Goal: Task Accomplishment & Management: Use online tool/utility

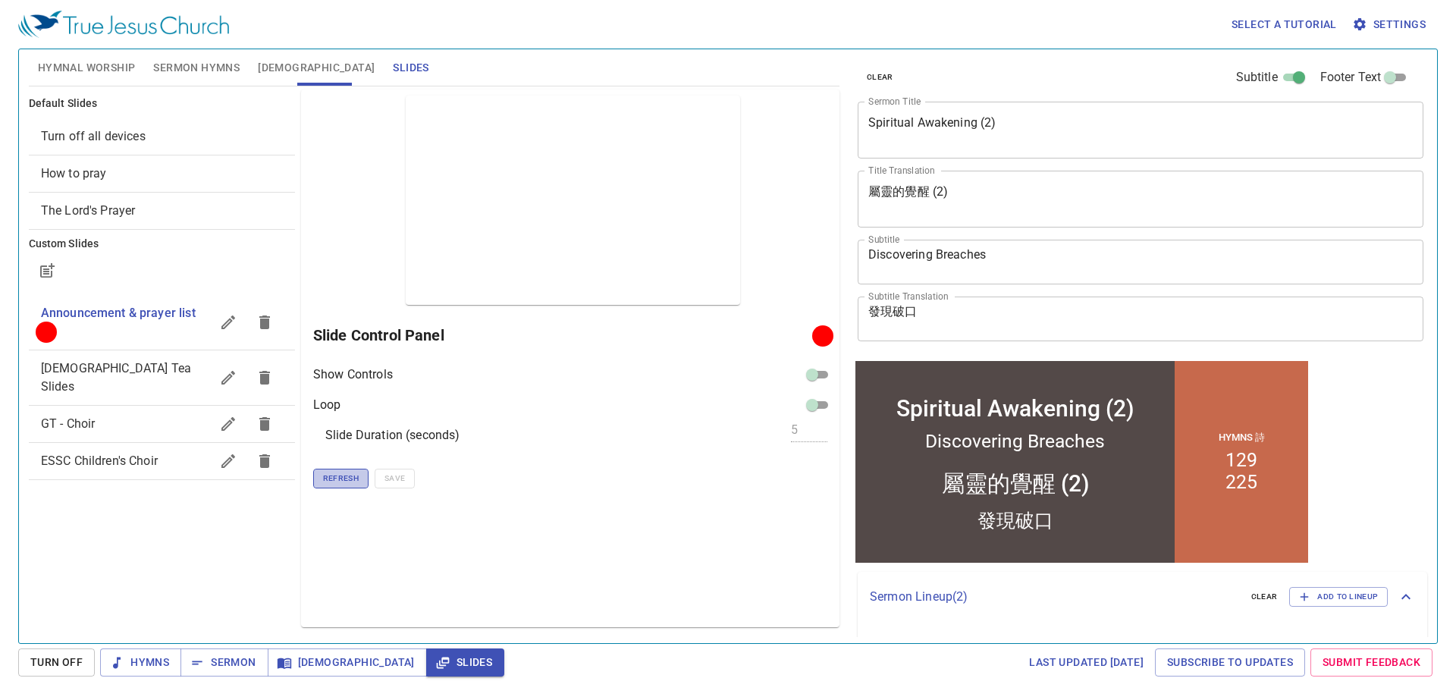
click at [336, 478] on span "Refresh" at bounding box center [341, 479] width 36 height 14
click at [299, 668] on span "[DEMOGRAPHIC_DATA]" at bounding box center [347, 662] width 135 height 19
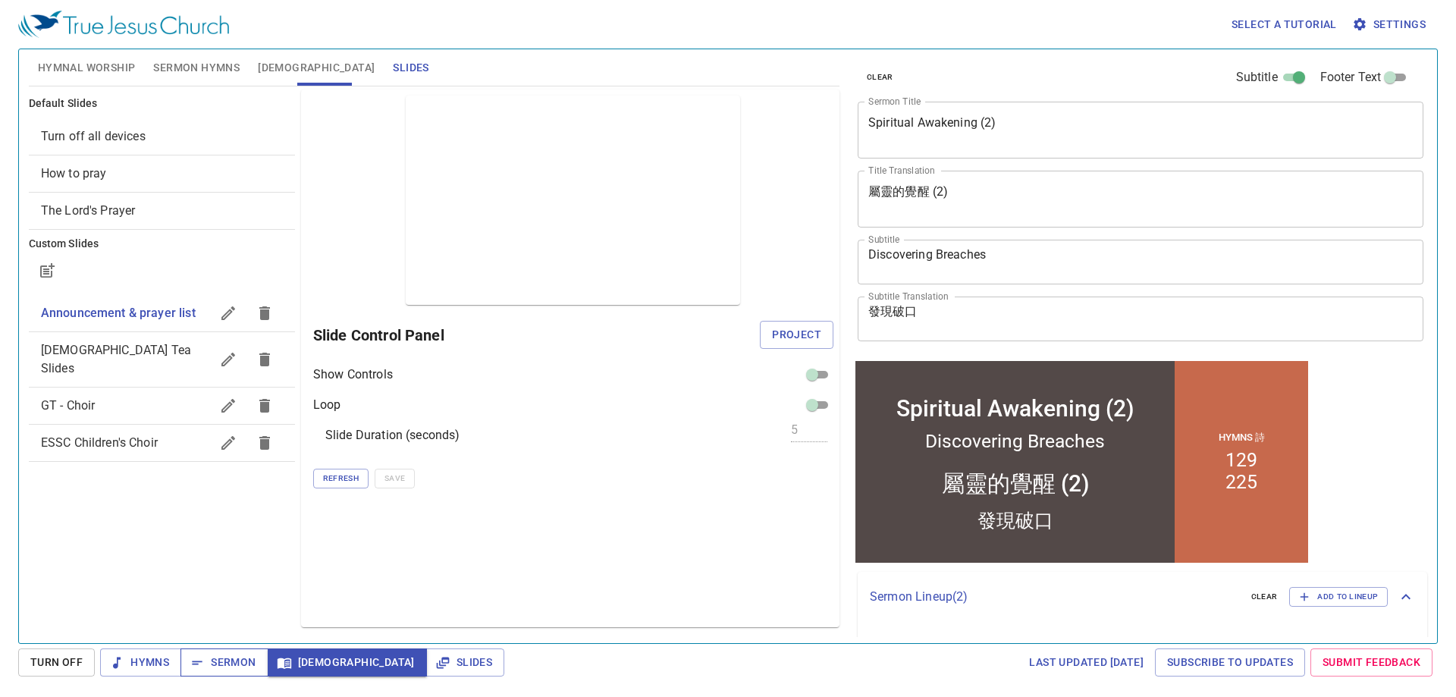
click at [214, 668] on span "Sermon" at bounding box center [224, 662] width 63 height 19
click at [208, 72] on span "Sermon Hymns" at bounding box center [196, 67] width 86 height 19
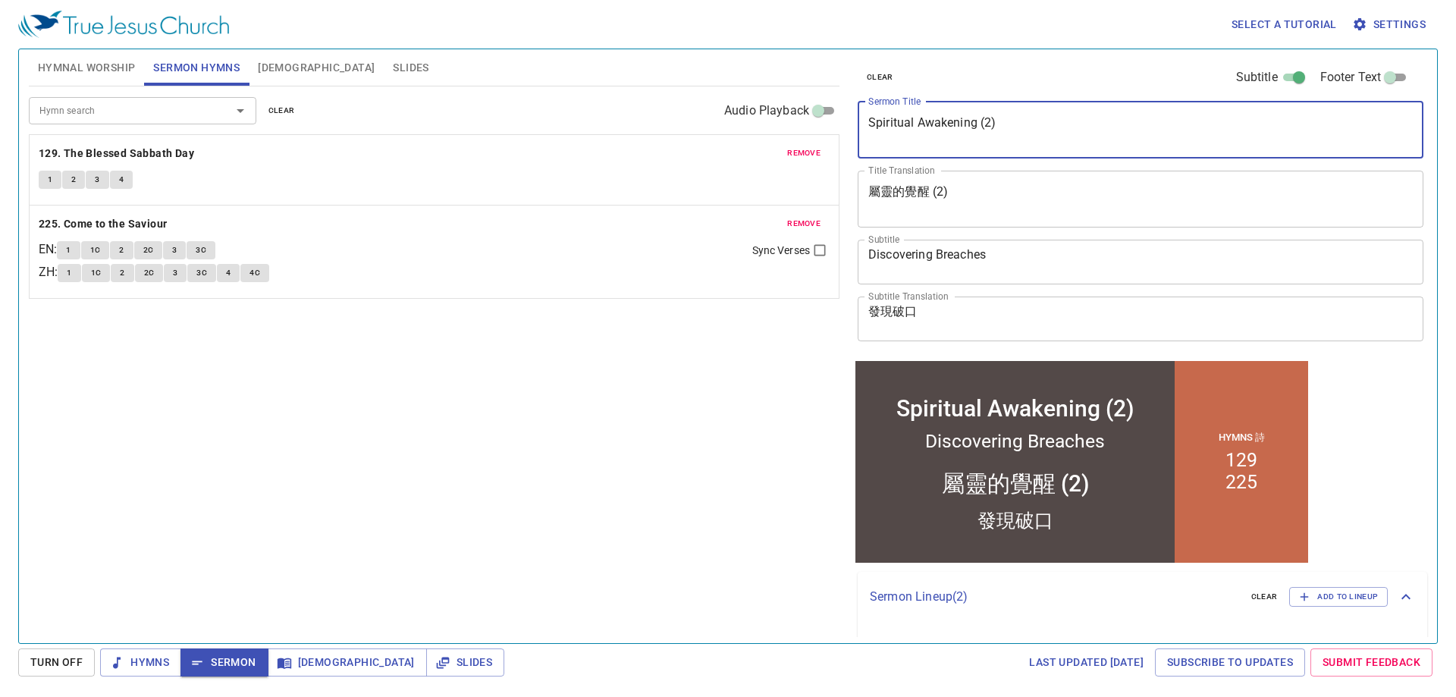
click at [992, 118] on textarea "Spiritual Awakening (2)" at bounding box center [1140, 129] width 545 height 29
type textarea "Spiritual Awakening (3)"
click at [947, 194] on textarea "屬靈的覺醒 (2)" at bounding box center [1140, 198] width 545 height 29
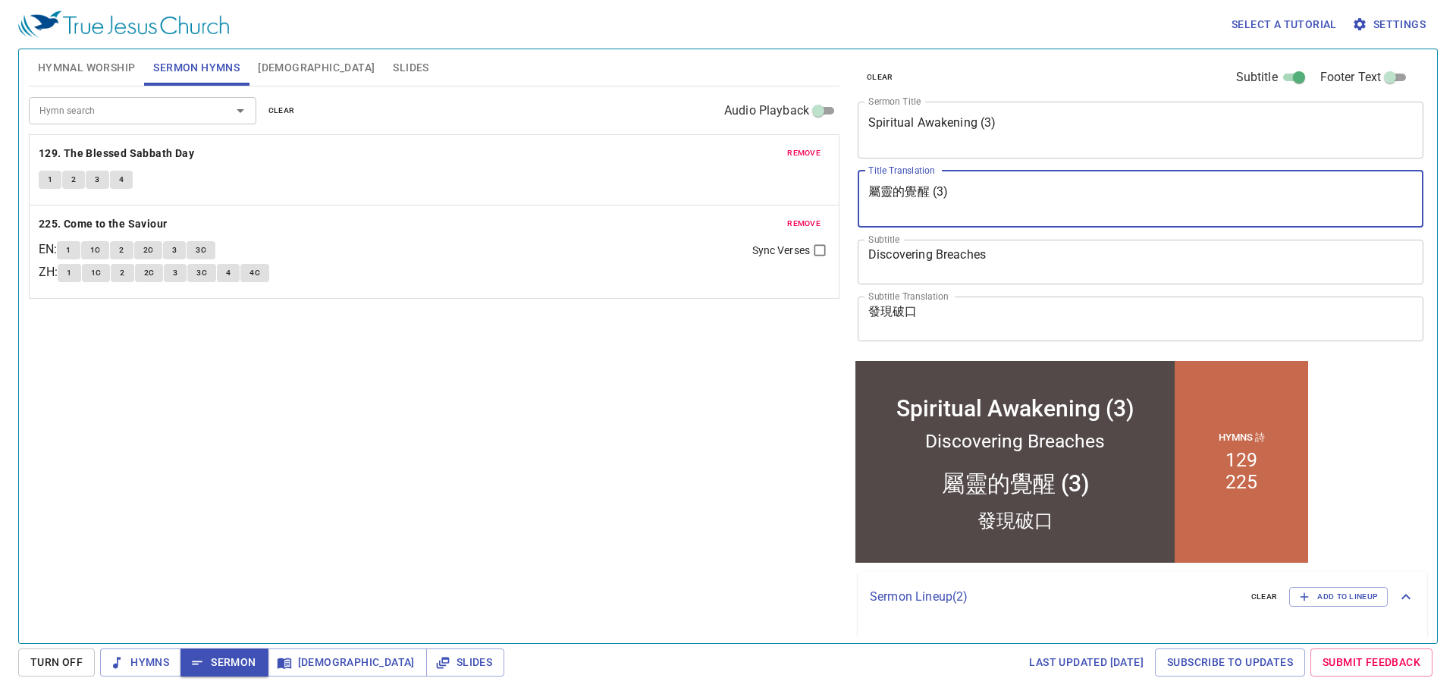
type textarea "屬靈的覺醒 (3)"
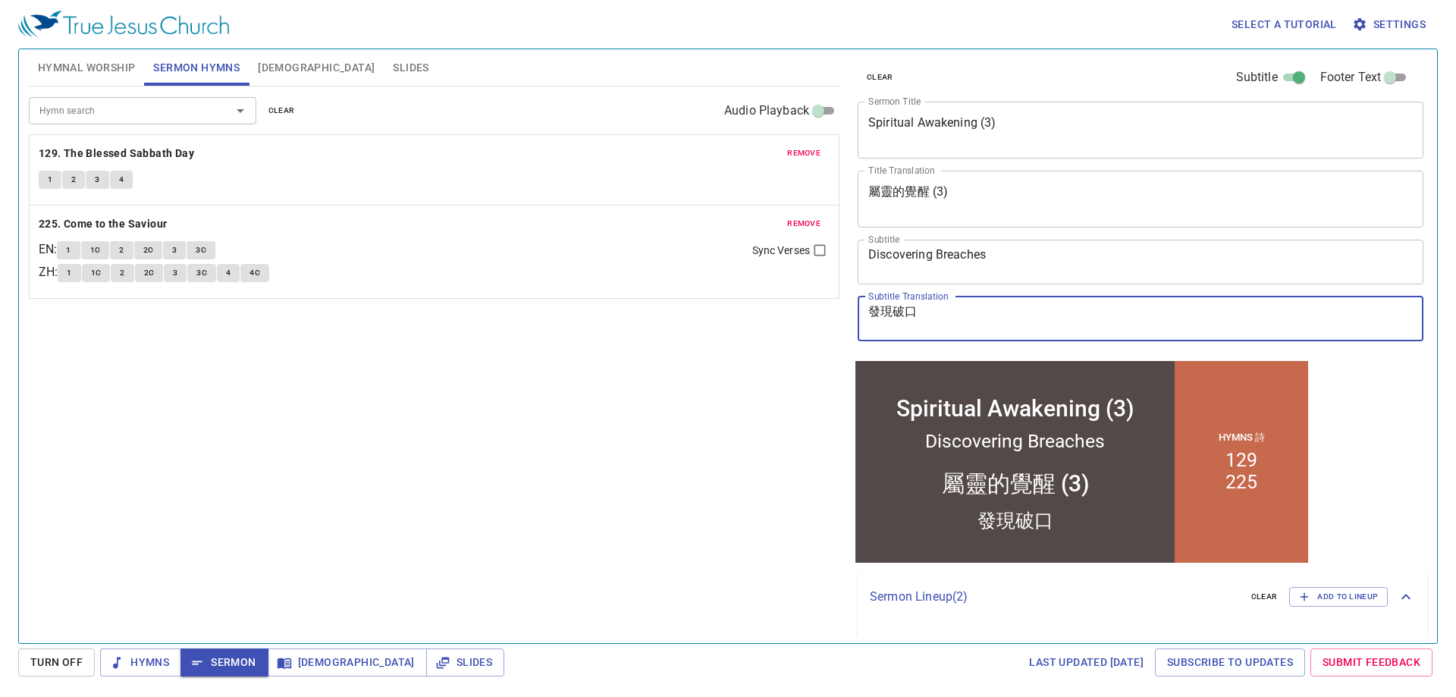
drag, startPoint x: 924, startPoint y: 318, endPoint x: 770, endPoint y: 295, distance: 155.6
click at [752, 297] on div "Hymnal Worship Sermon Hymns Bible Slides Hymn search Hymn search clear Audio Pl…" at bounding box center [728, 340] width 1411 height 594
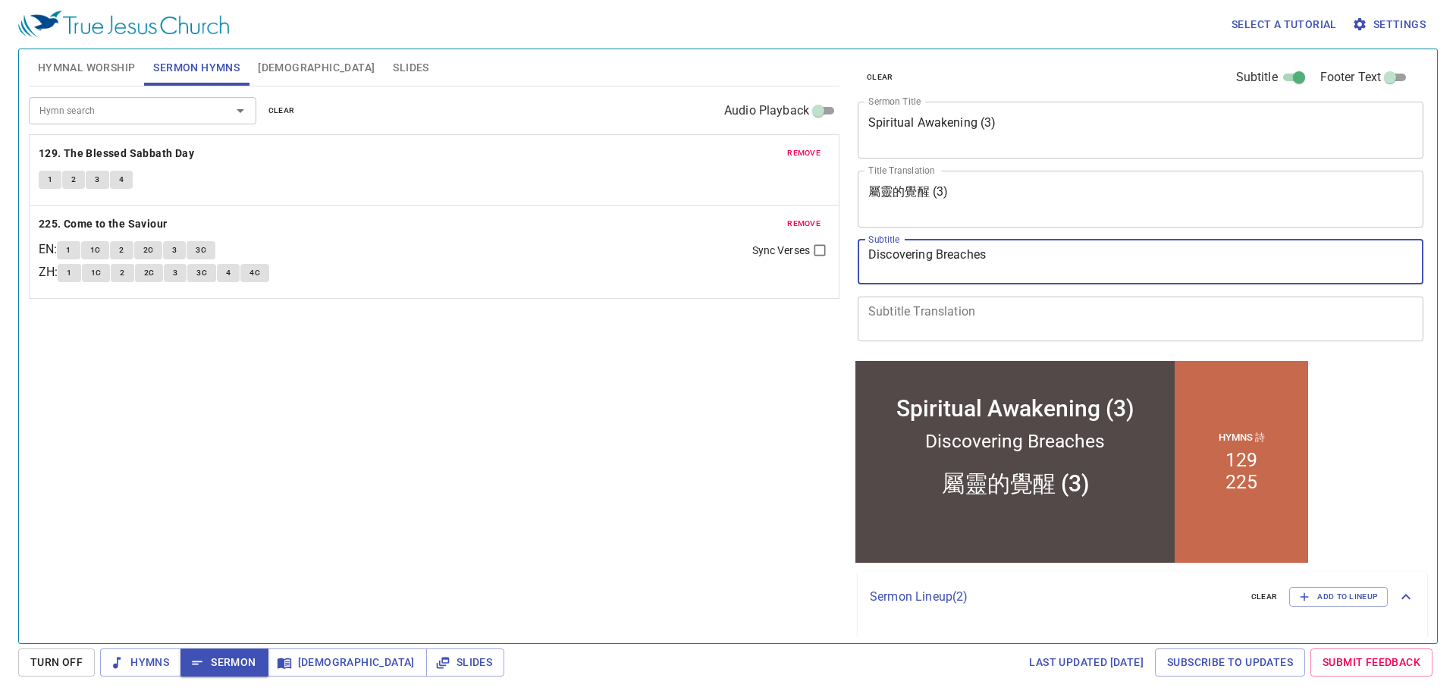
drag, startPoint x: 1013, startPoint y: 258, endPoint x: 784, endPoint y: 262, distance: 229.1
click at [784, 262] on div "Hymnal Worship Sermon Hymns Bible Slides Hymn search Hymn search clear Audio Pl…" at bounding box center [728, 340] width 1411 height 594
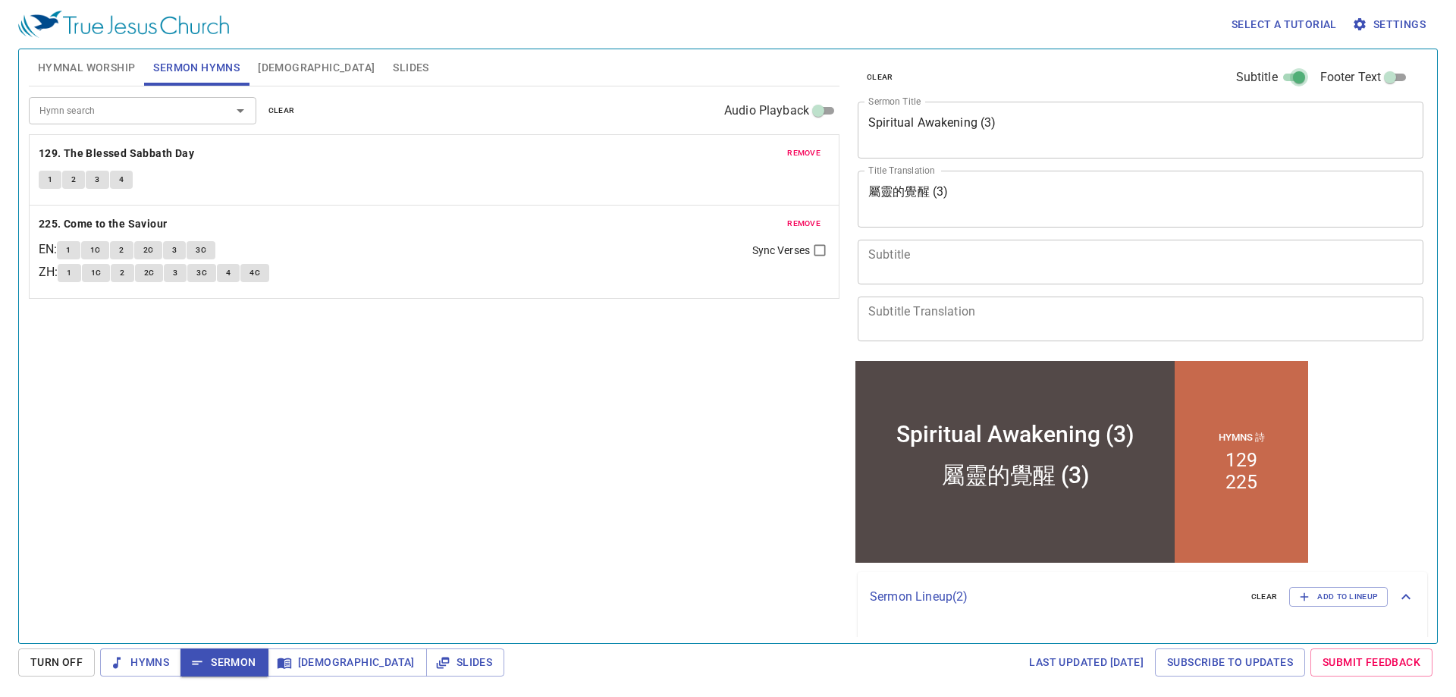
click at [1278, 83] on input "Subtitle" at bounding box center [1299, 80] width 55 height 18
checkbox input "false"
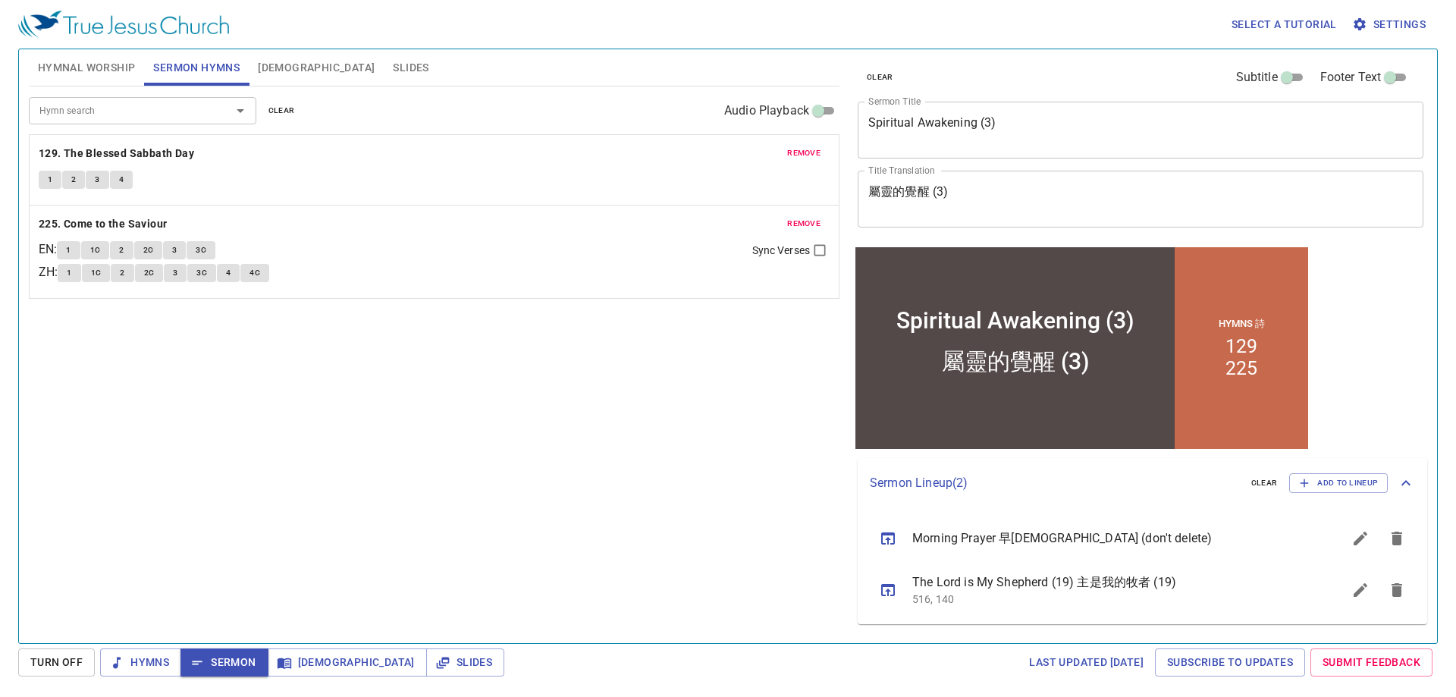
click at [626, 403] on div "Hymn search Hymn search clear Audio Playback remove 129. The Blessed Sabbath Da…" at bounding box center [434, 358] width 811 height 544
click at [288, 106] on span "clear" at bounding box center [282, 111] width 27 height 14
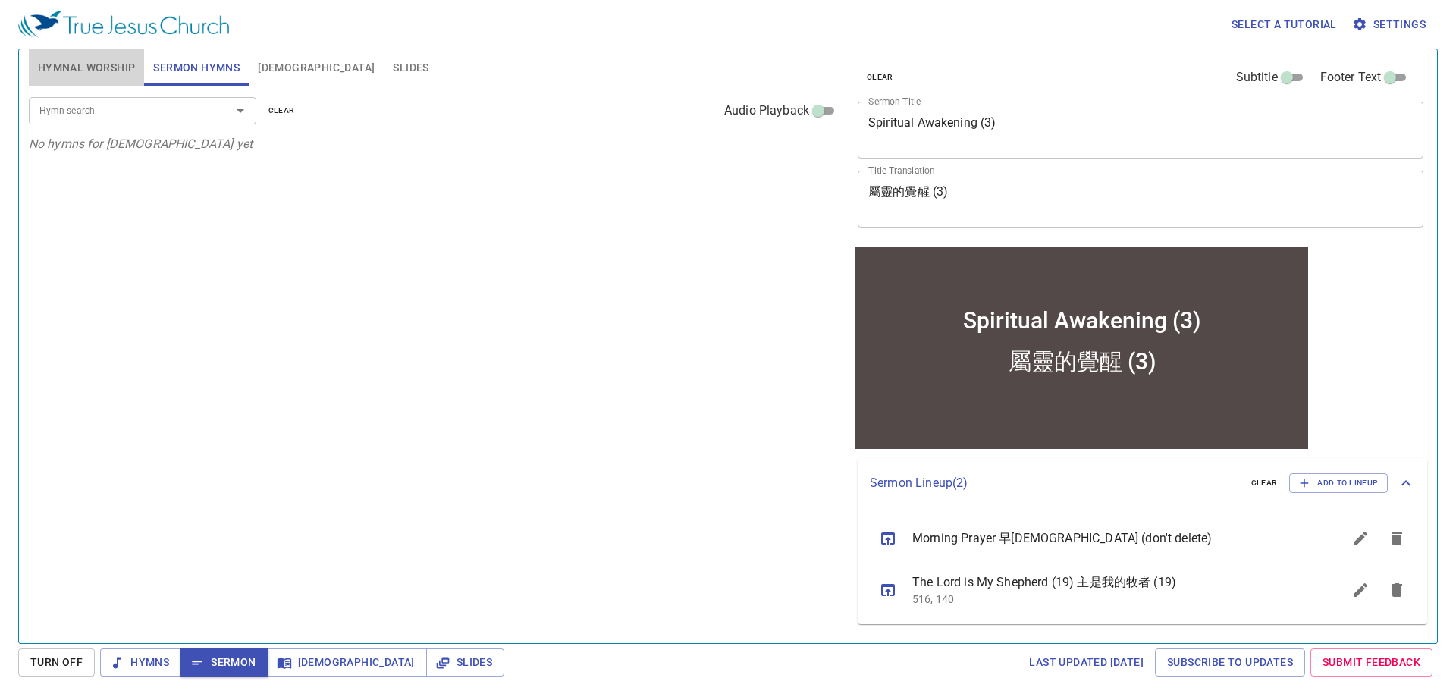
click at [112, 64] on span "Hymnal Worship" at bounding box center [87, 67] width 98 height 19
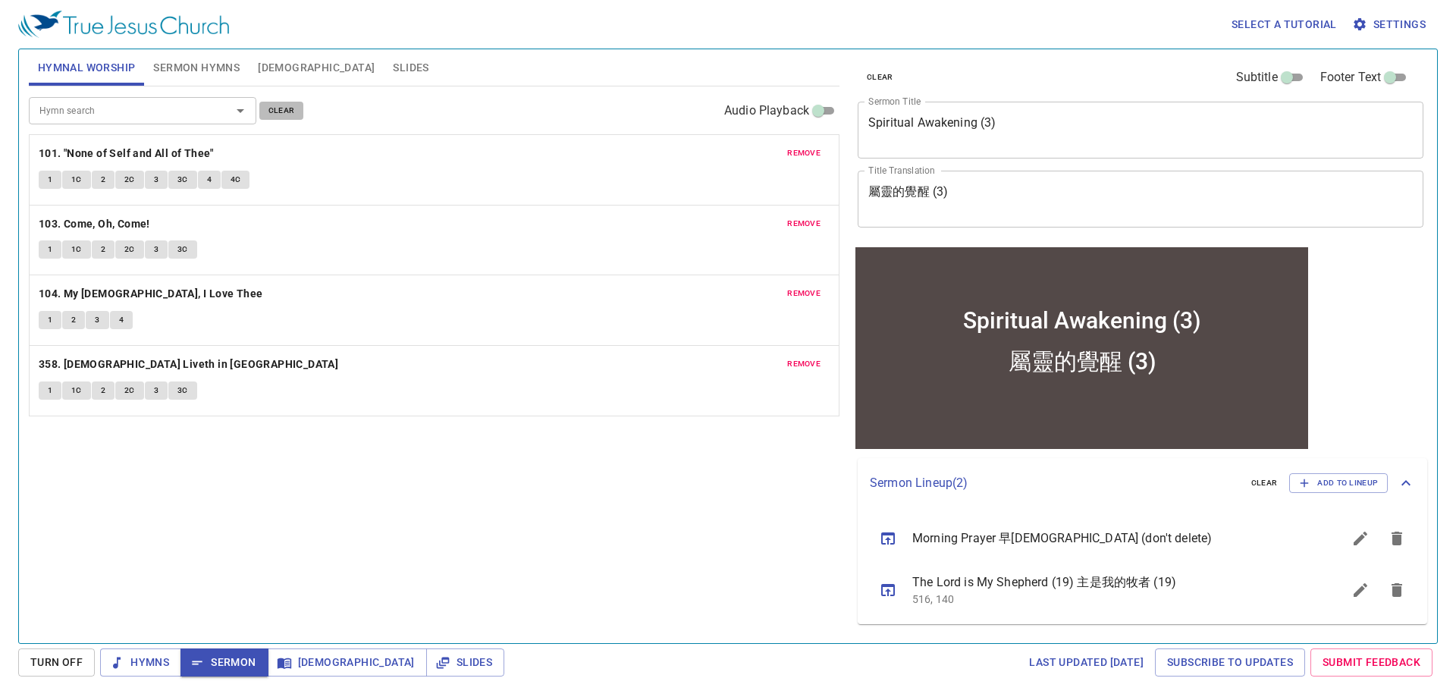
click at [278, 110] on span "clear" at bounding box center [282, 111] width 27 height 14
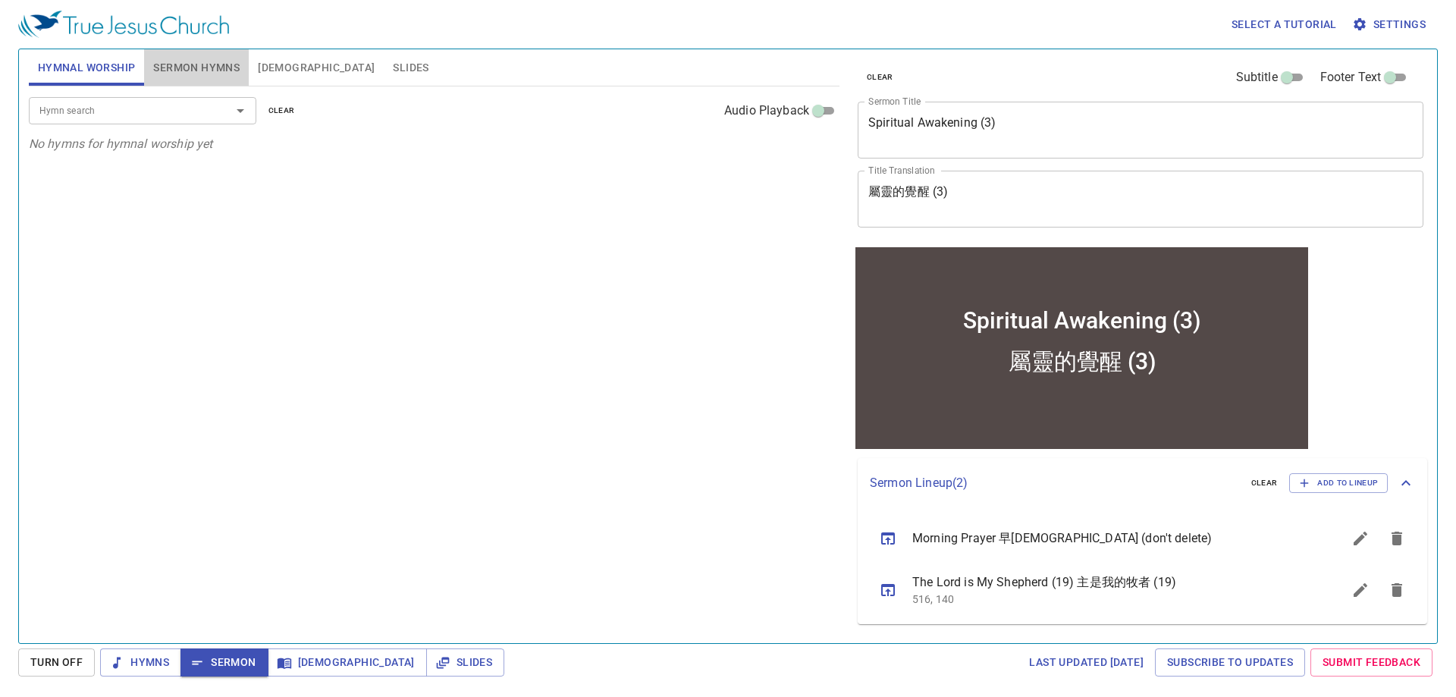
click at [201, 61] on span "Sermon Hymns" at bounding box center [196, 67] width 86 height 19
click at [325, 411] on div "Hymn search Hymn search clear Audio Playback No hymns for sermon yet" at bounding box center [434, 358] width 811 height 544
click at [101, 68] on span "Hymnal Worship" at bounding box center [87, 67] width 98 height 19
click at [218, 66] on span "Sermon Hymns" at bounding box center [196, 67] width 86 height 19
click at [438, 663] on span "Slides" at bounding box center [465, 662] width 54 height 19
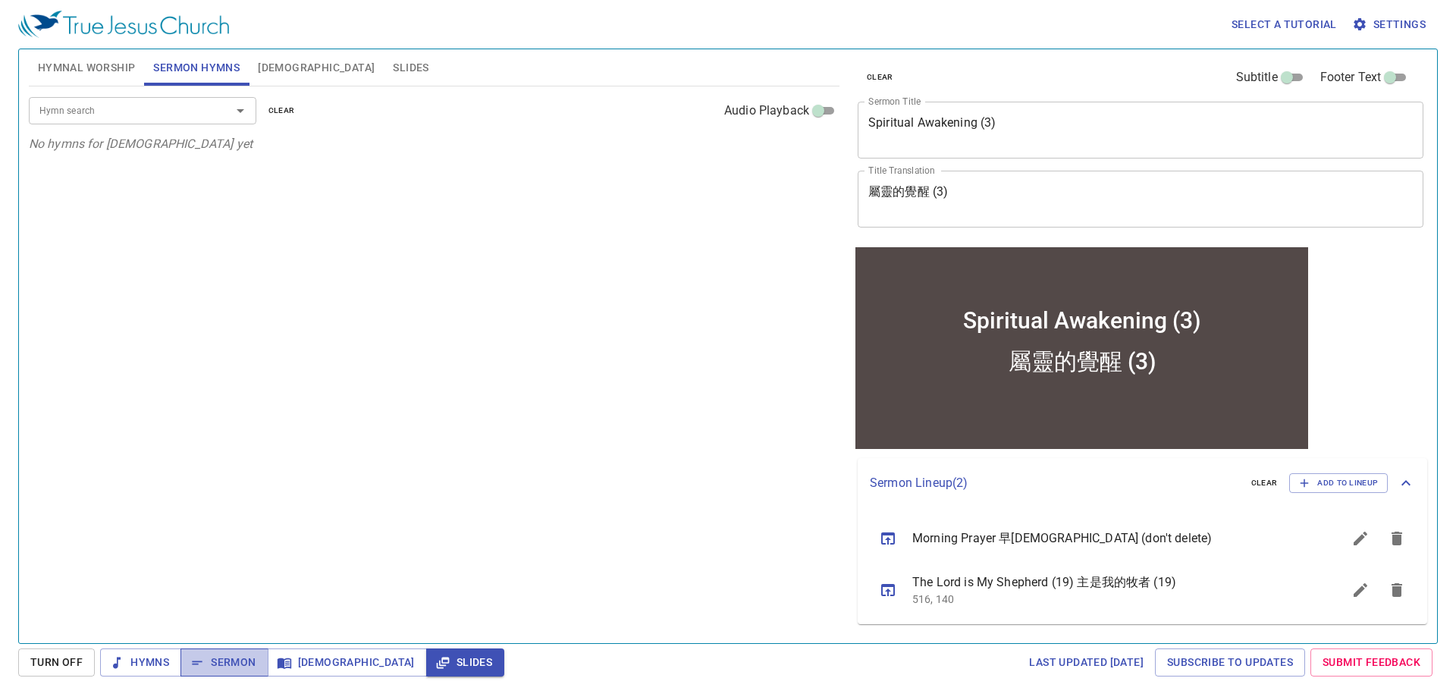
click at [222, 661] on span "Sermon" at bounding box center [224, 662] width 63 height 19
click at [393, 59] on span "Slides" at bounding box center [411, 67] width 36 height 19
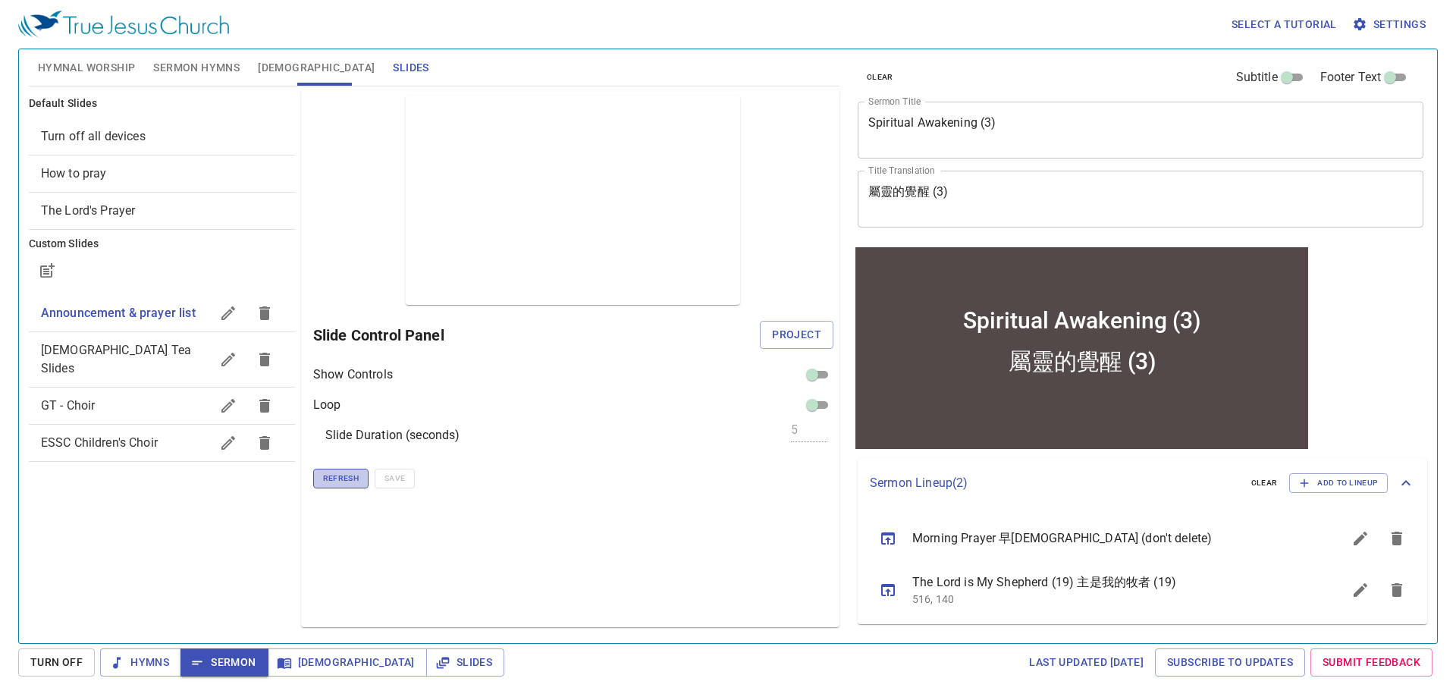
click at [350, 479] on span "Refresh" at bounding box center [341, 479] width 36 height 14
click at [199, 71] on span "Sermon Hymns" at bounding box center [196, 67] width 86 height 19
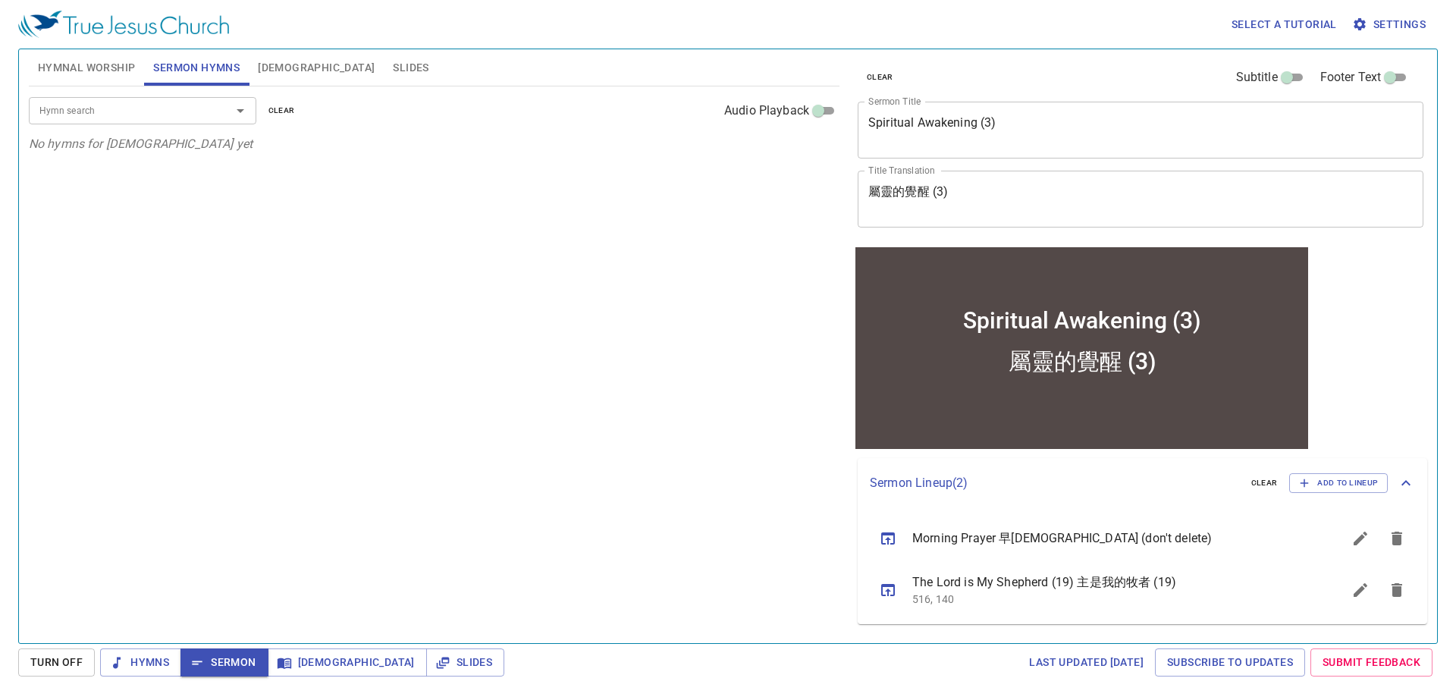
click at [87, 68] on span "Hymnal Worship" at bounding box center [87, 67] width 98 height 19
click at [103, 117] on input "Hymn search" at bounding box center [120, 110] width 174 height 17
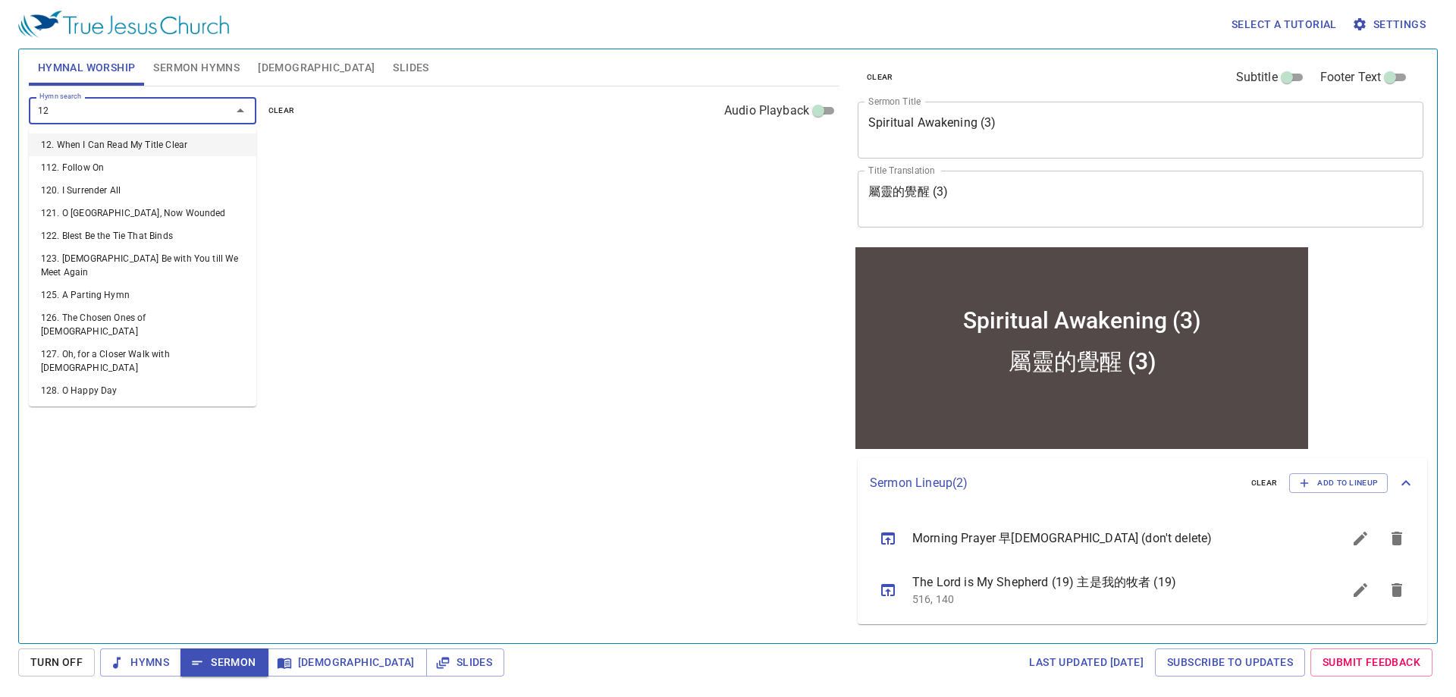
type input "126"
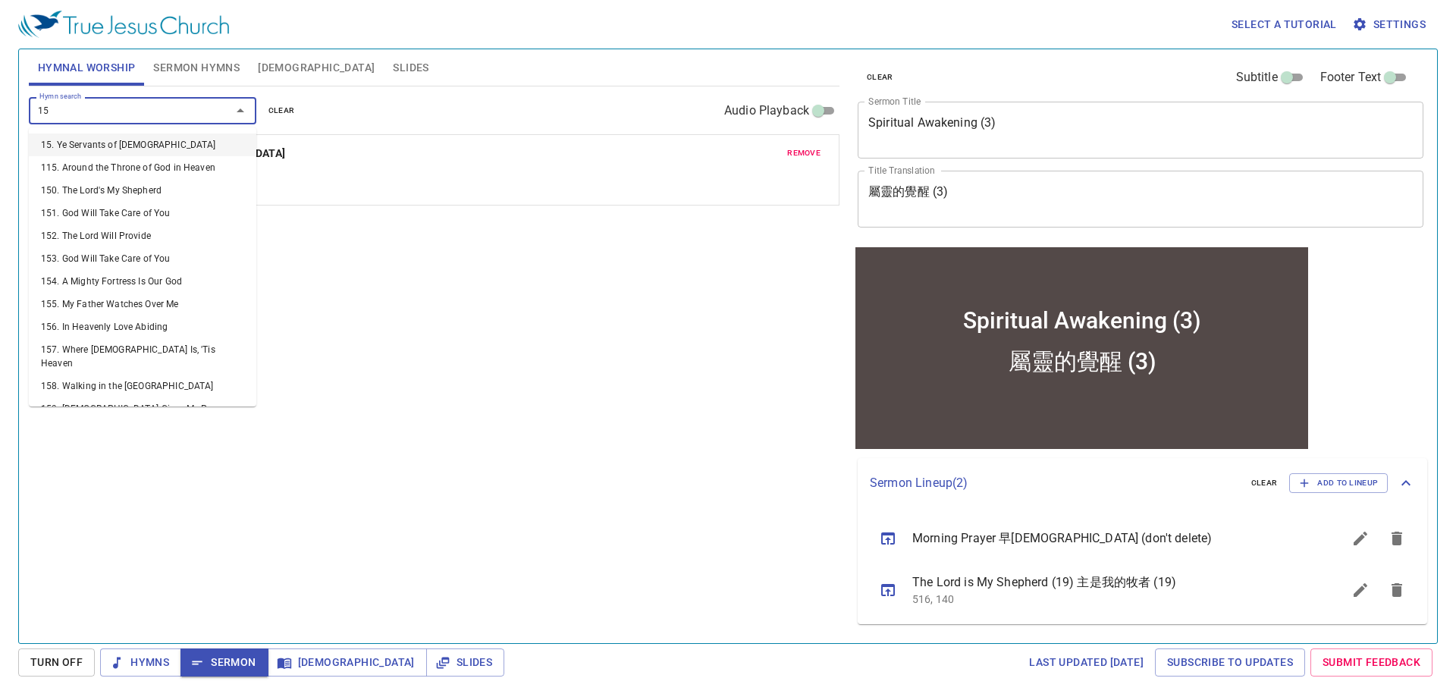
type input "152"
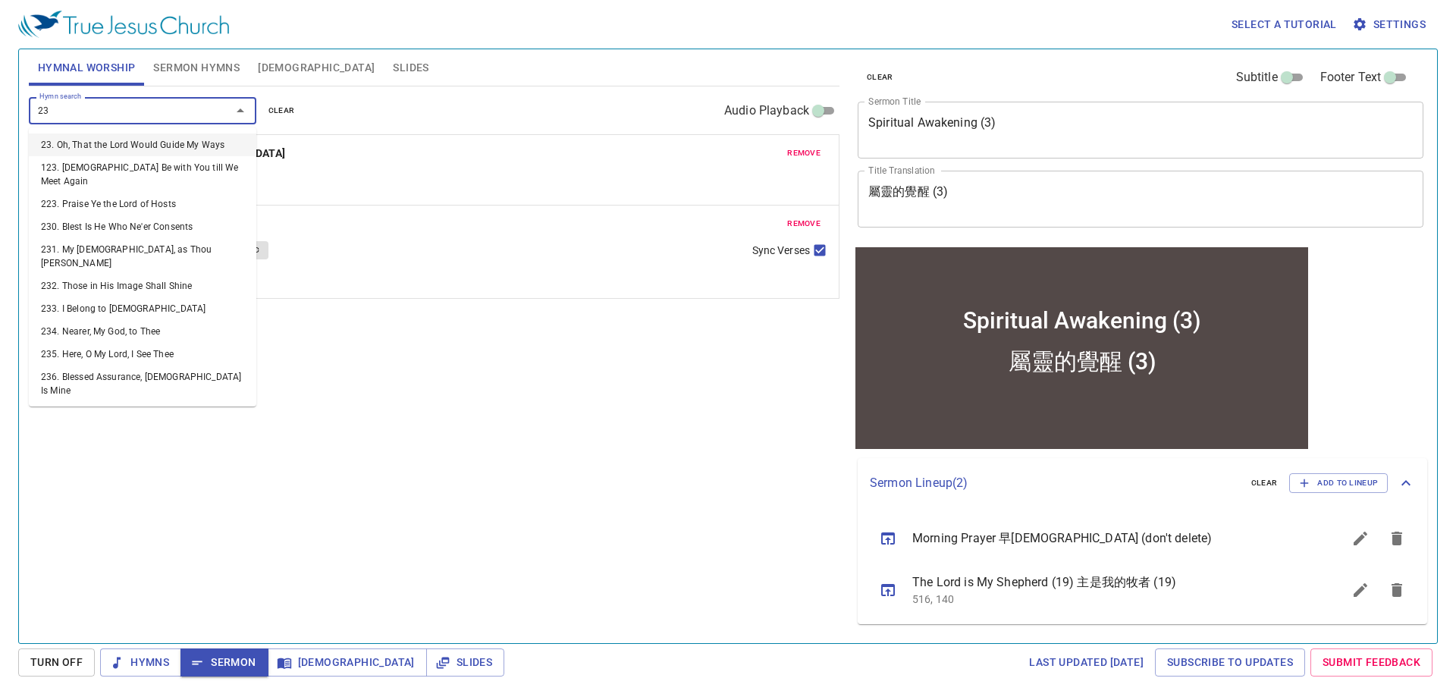
type input "236"
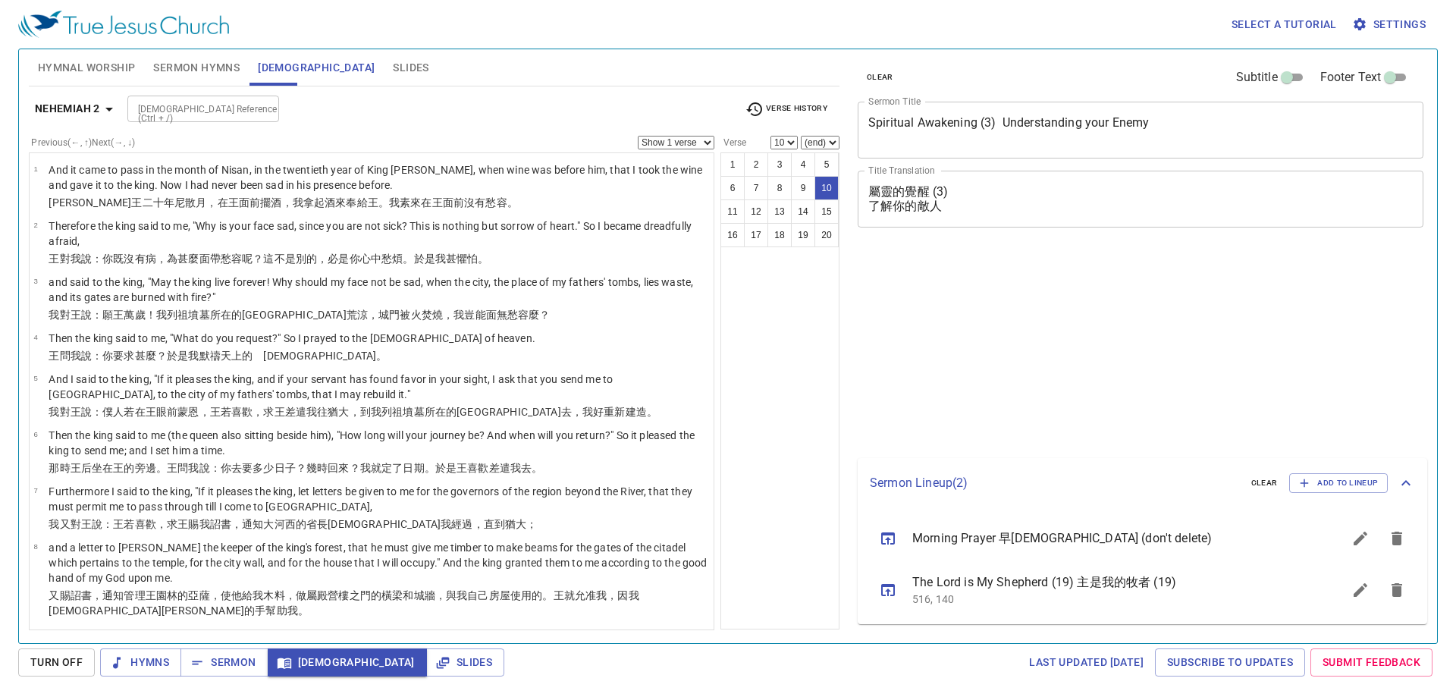
select select "10"
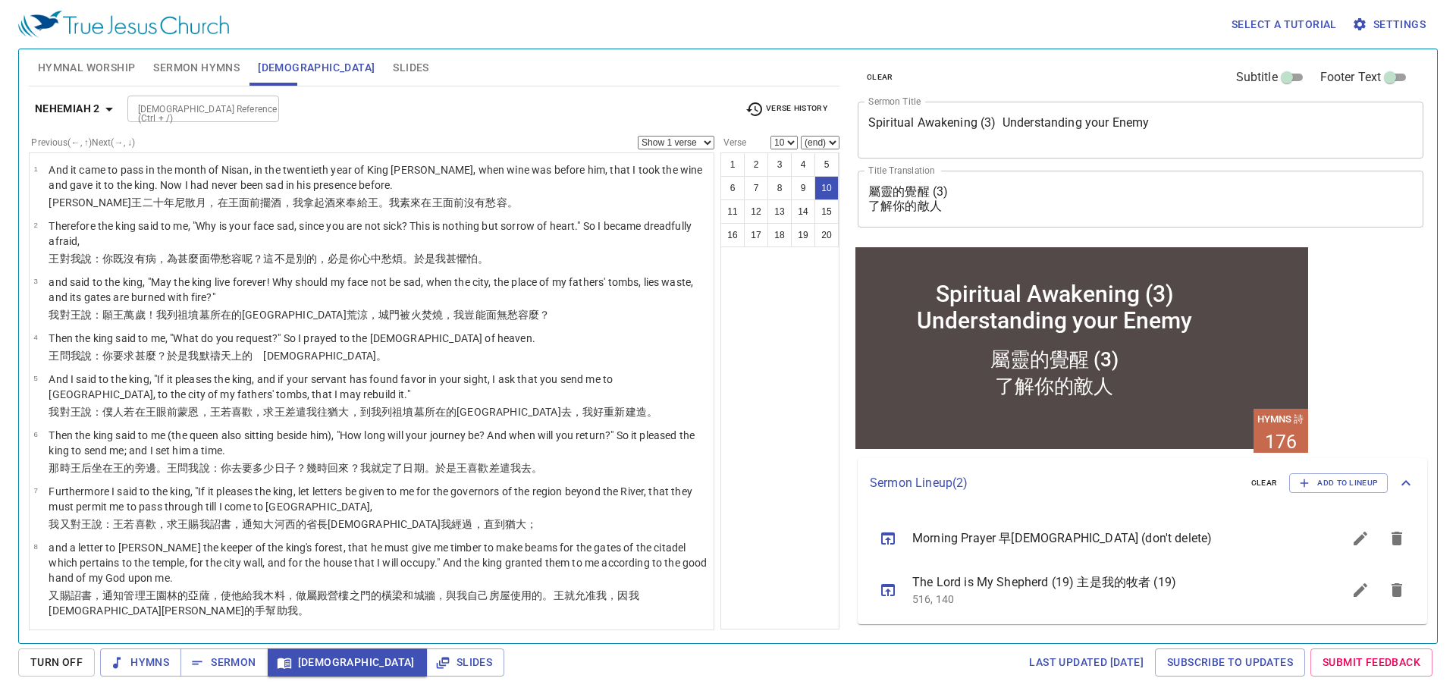
click at [55, 108] on b "Nehemiah 2" at bounding box center [67, 108] width 65 height 19
drag, startPoint x: 55, startPoint y: 108, endPoint x: 86, endPoint y: 106, distance: 30.4
click at [107, 118] on div "Book Gen Ex Lev Num Deut Josh Judg Ruth 1 Sam 2 Sam 1 Kgs 2 Kgs 1 Chr 2 Chr Ezr…" at bounding box center [728, 348] width 1456 height 697
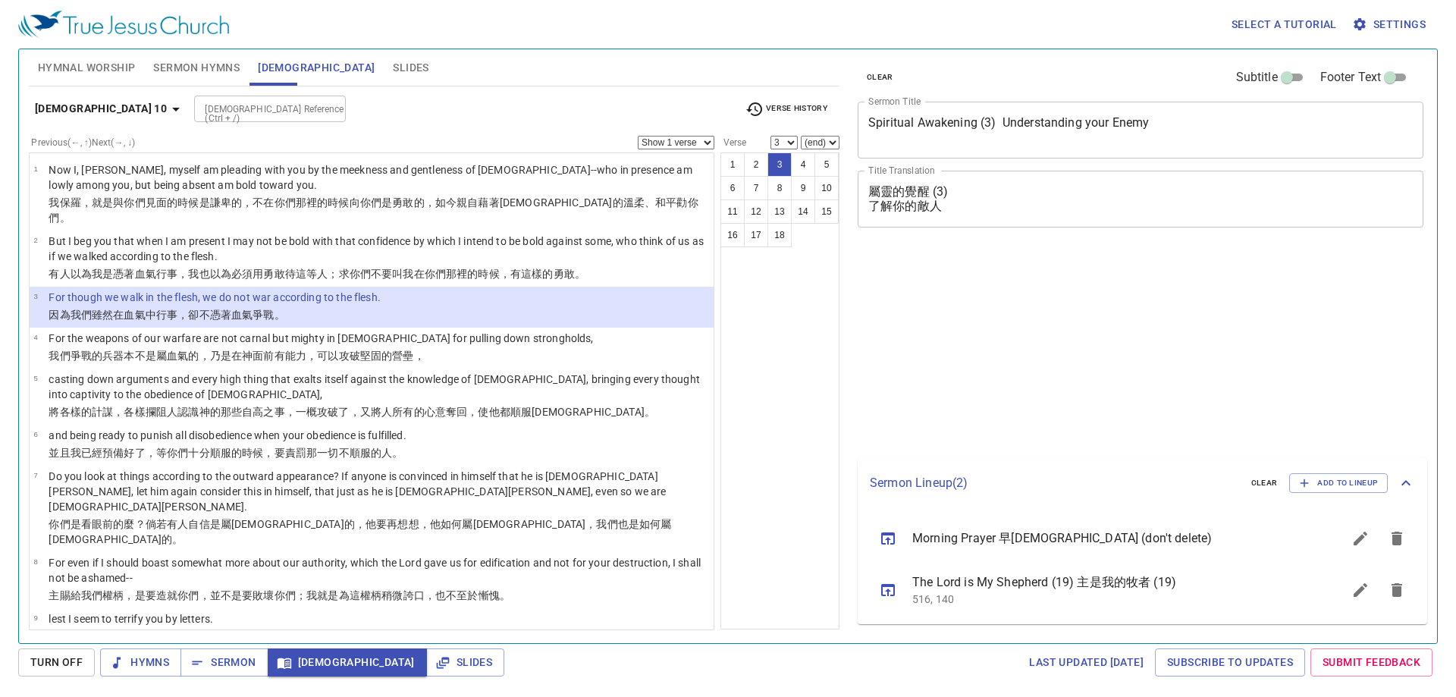
select select "3"
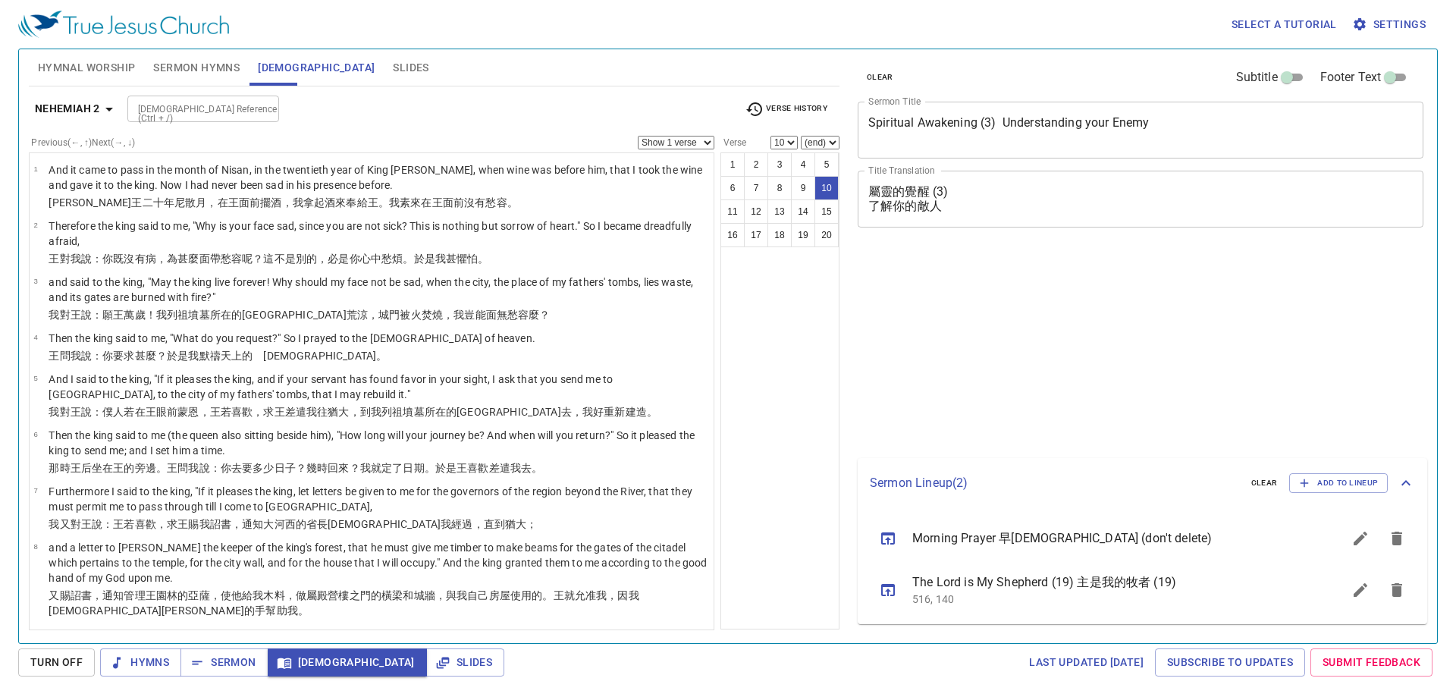
select select "10"
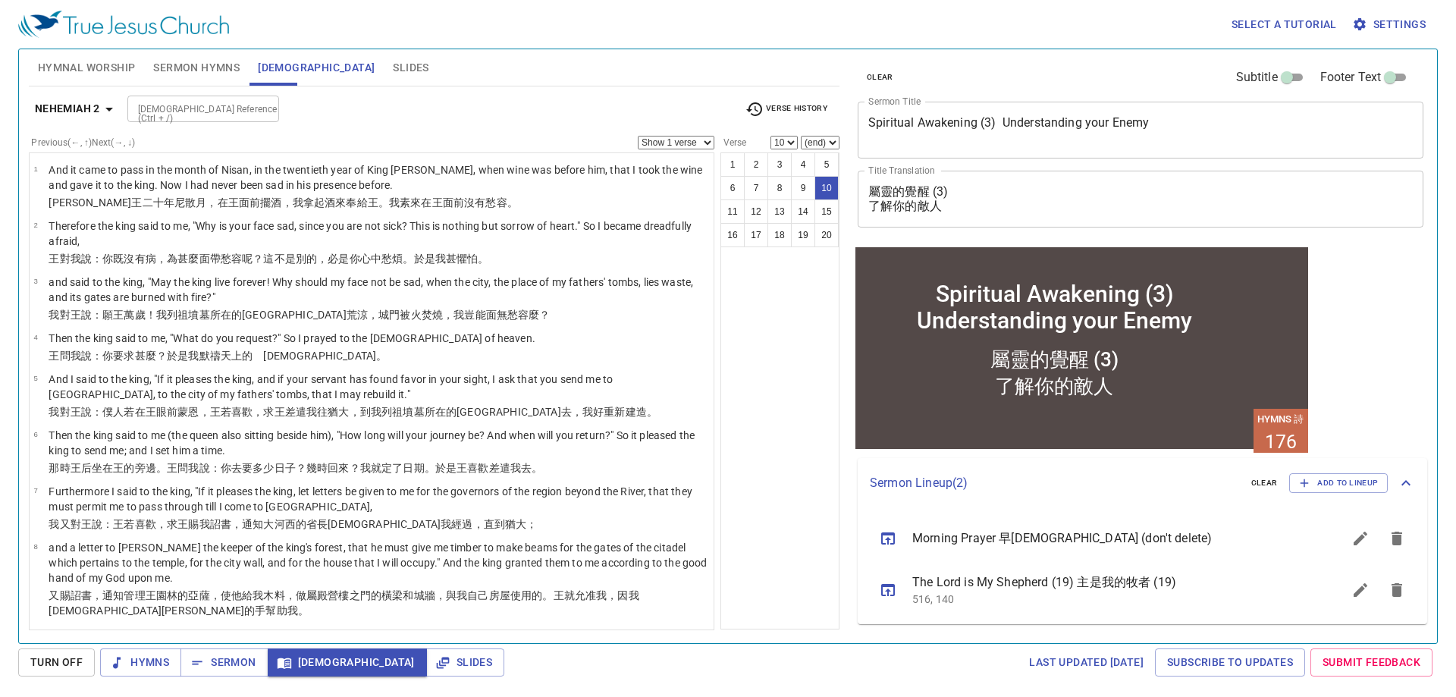
scroll to position [303, 0]
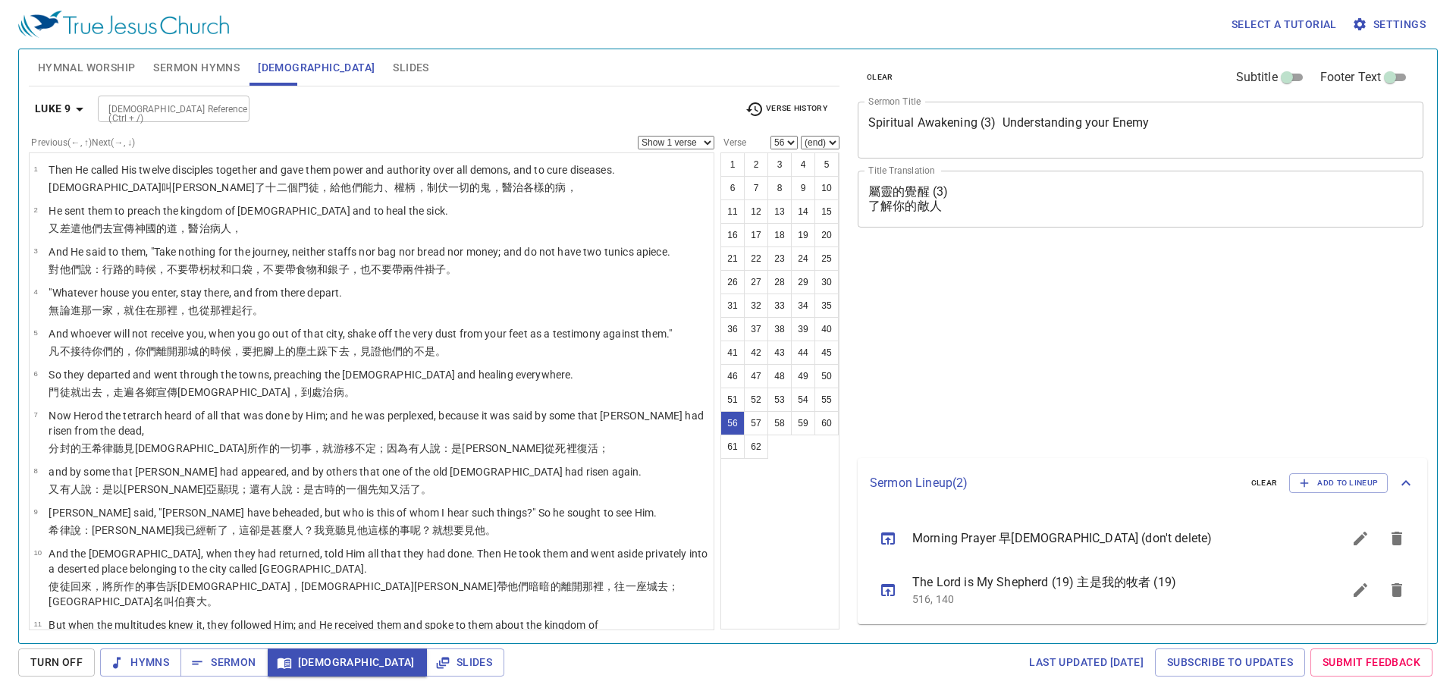
select select "56"
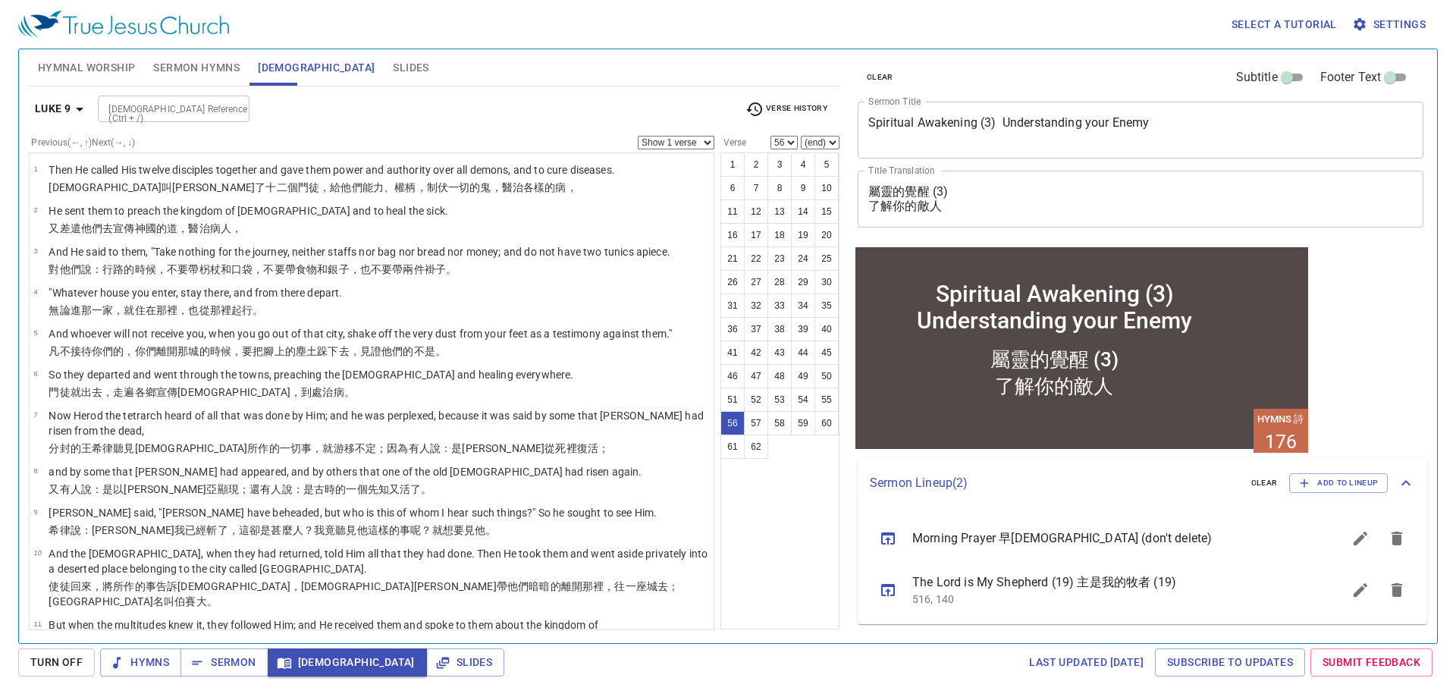
scroll to position [2206, 0]
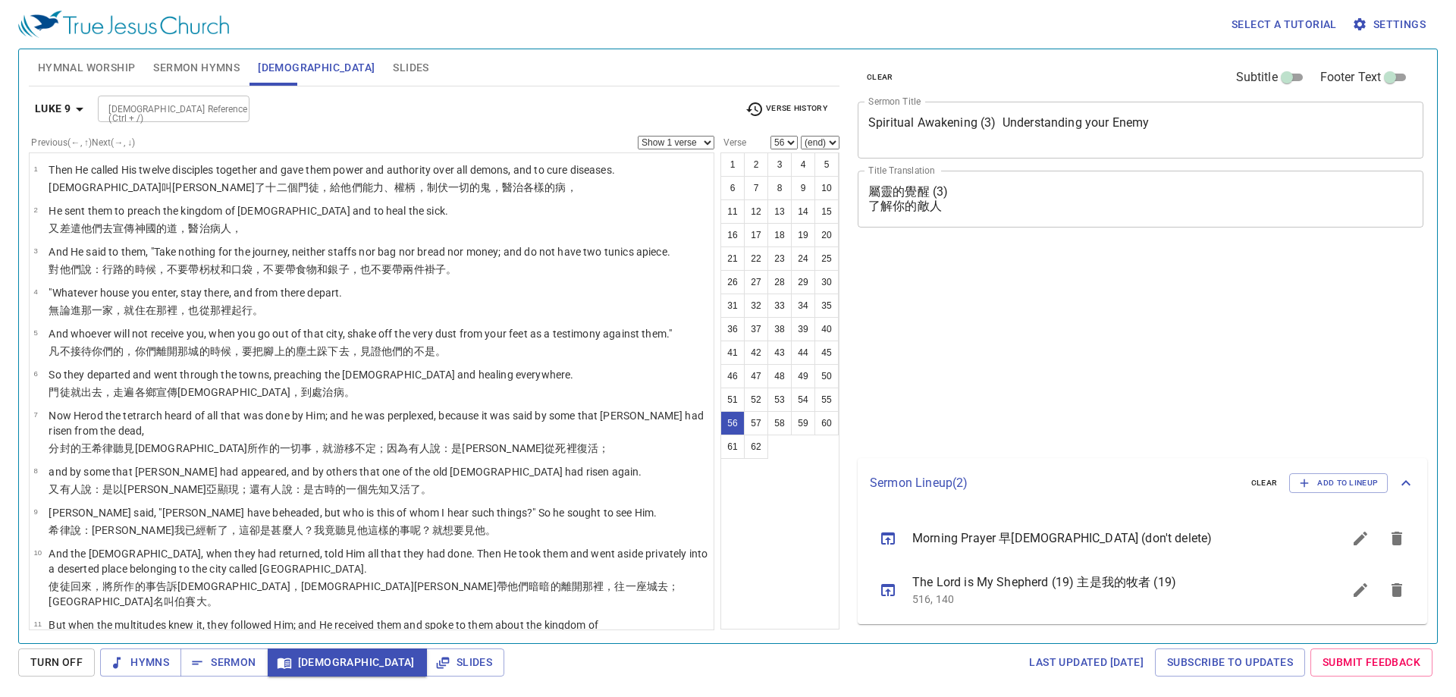
select select "56"
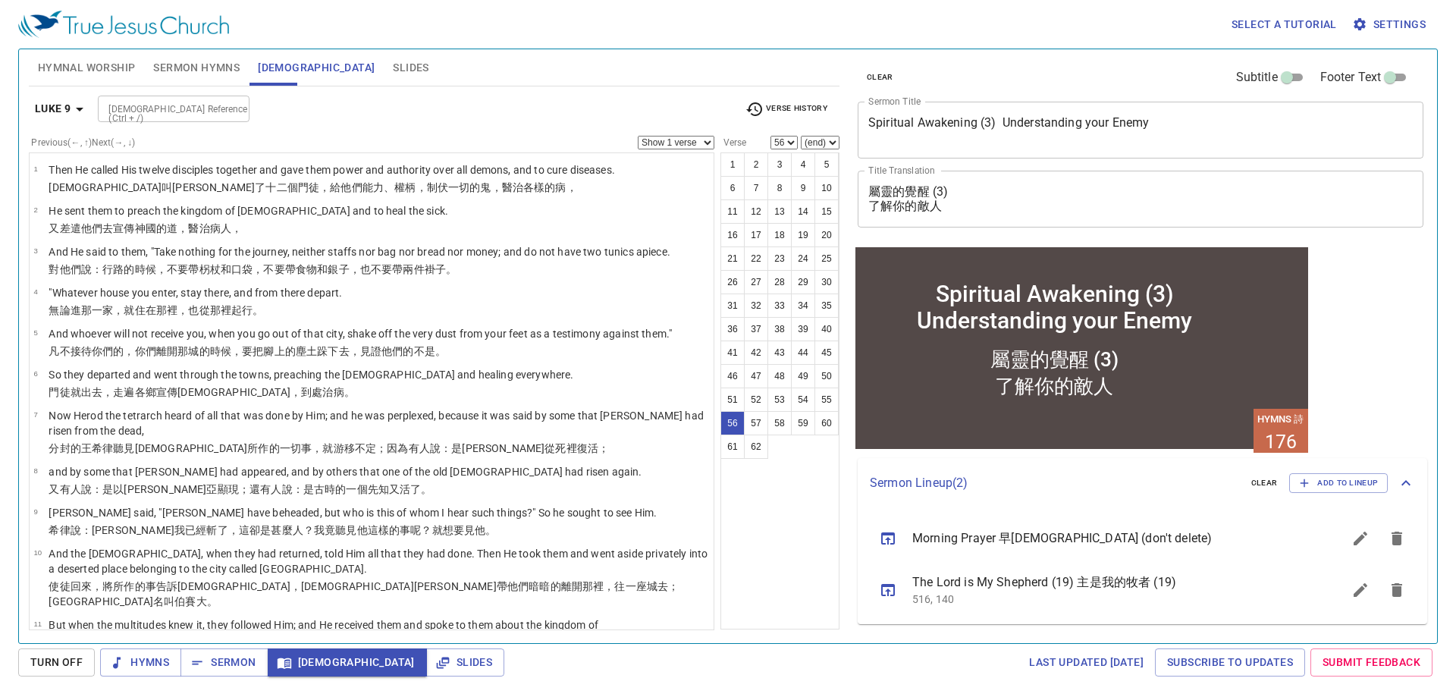
scroll to position [2282, 0]
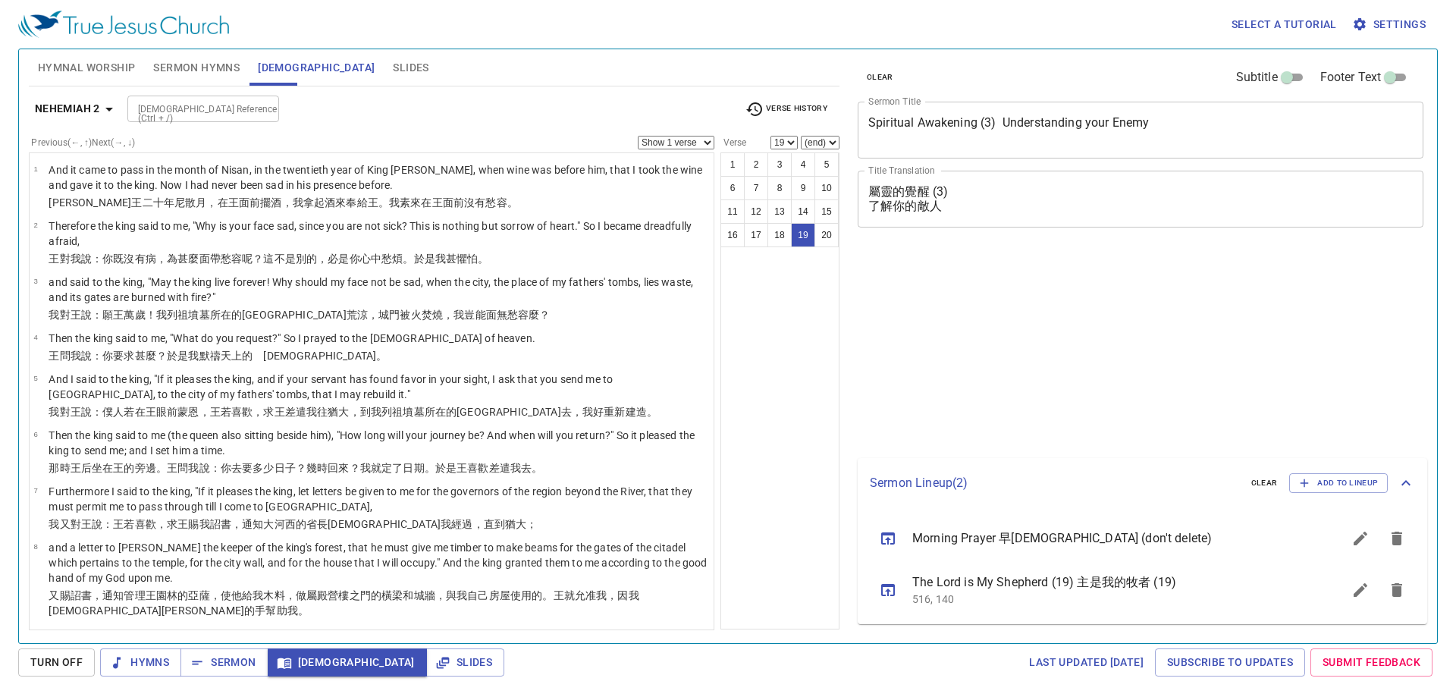
select select "19"
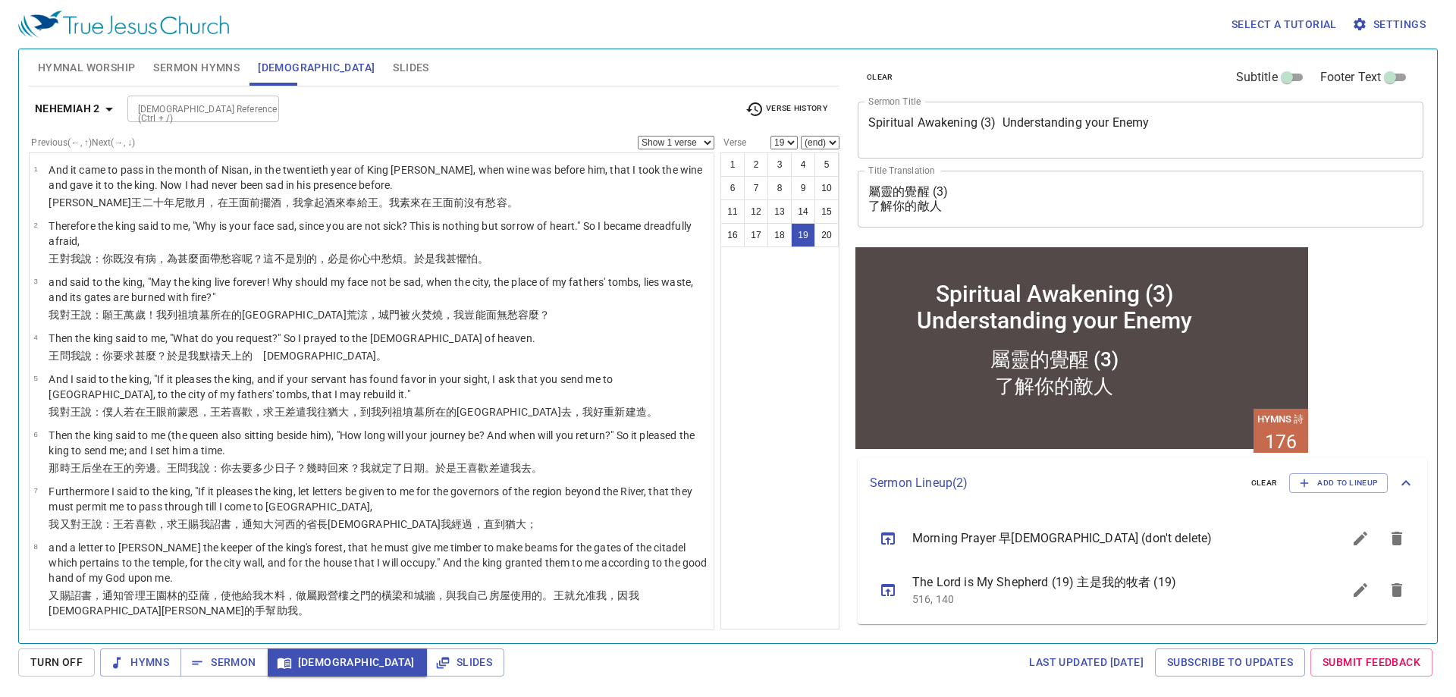
scroll to position [658, 0]
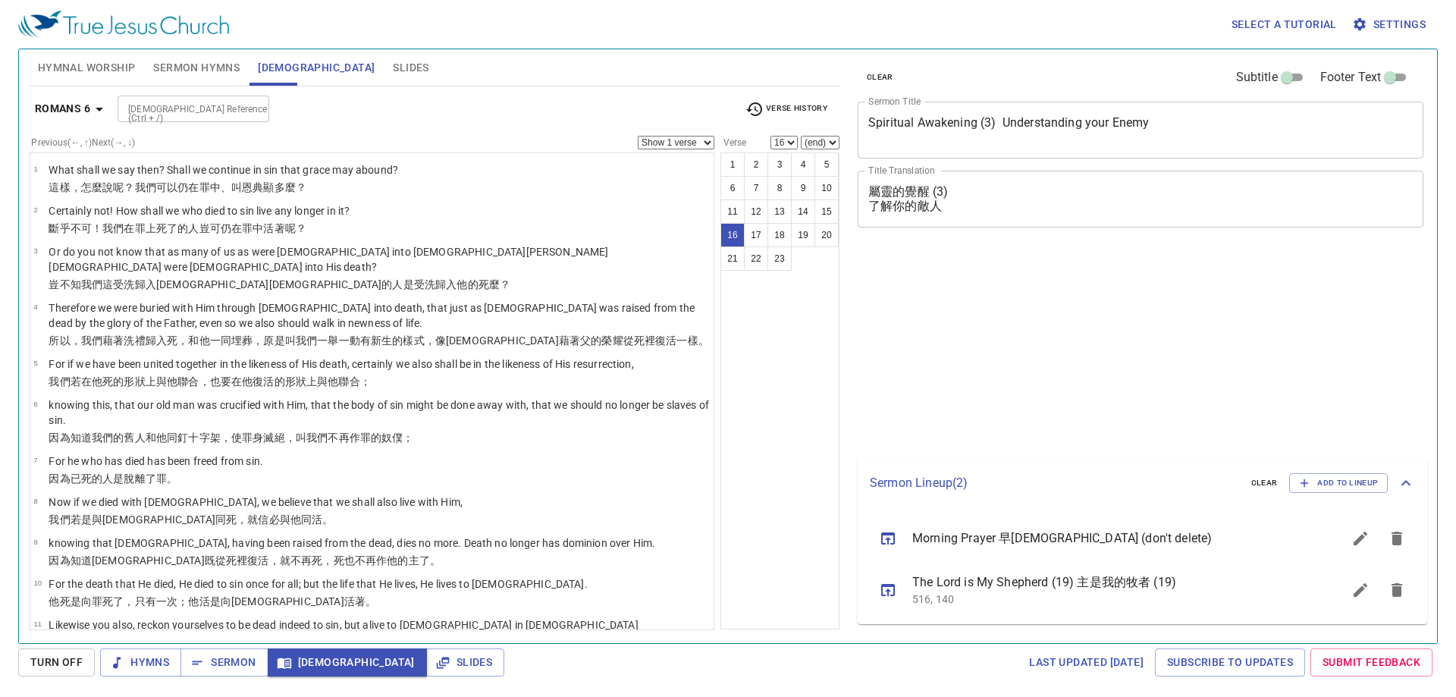
select select "16"
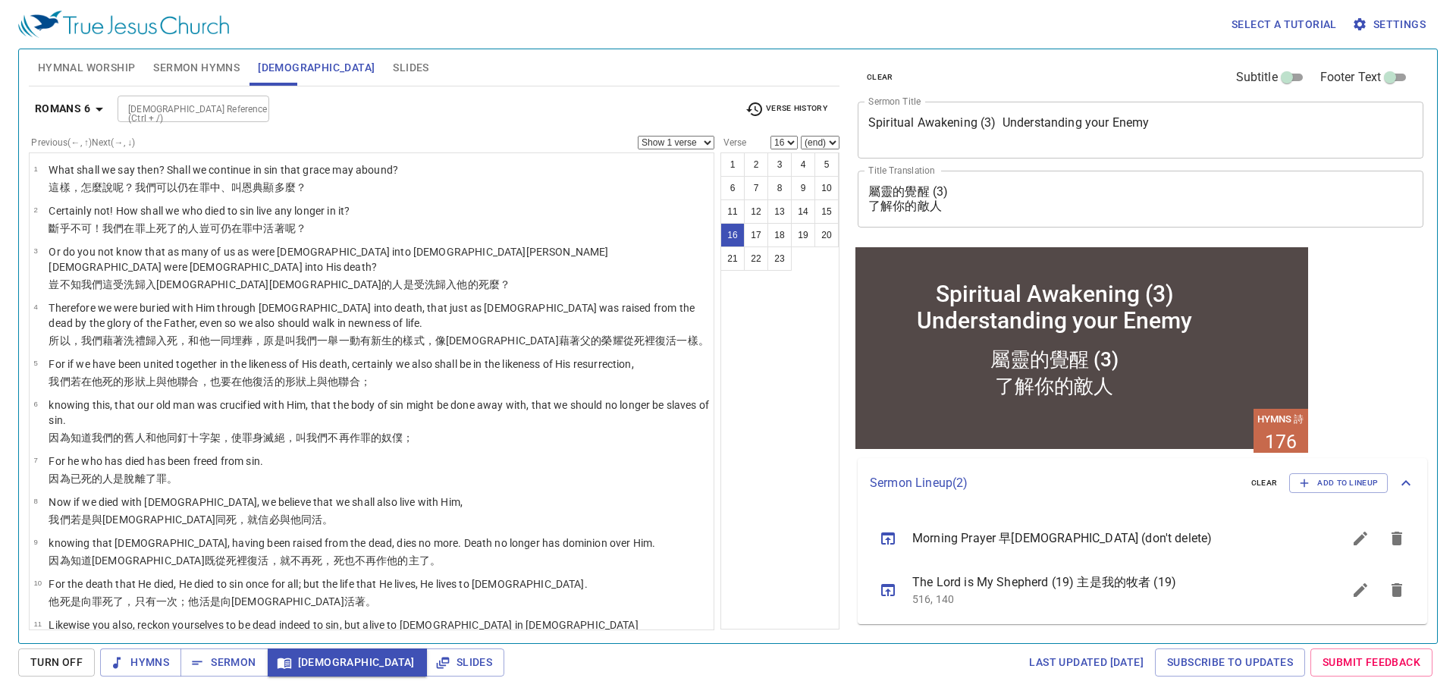
scroll to position [456, 0]
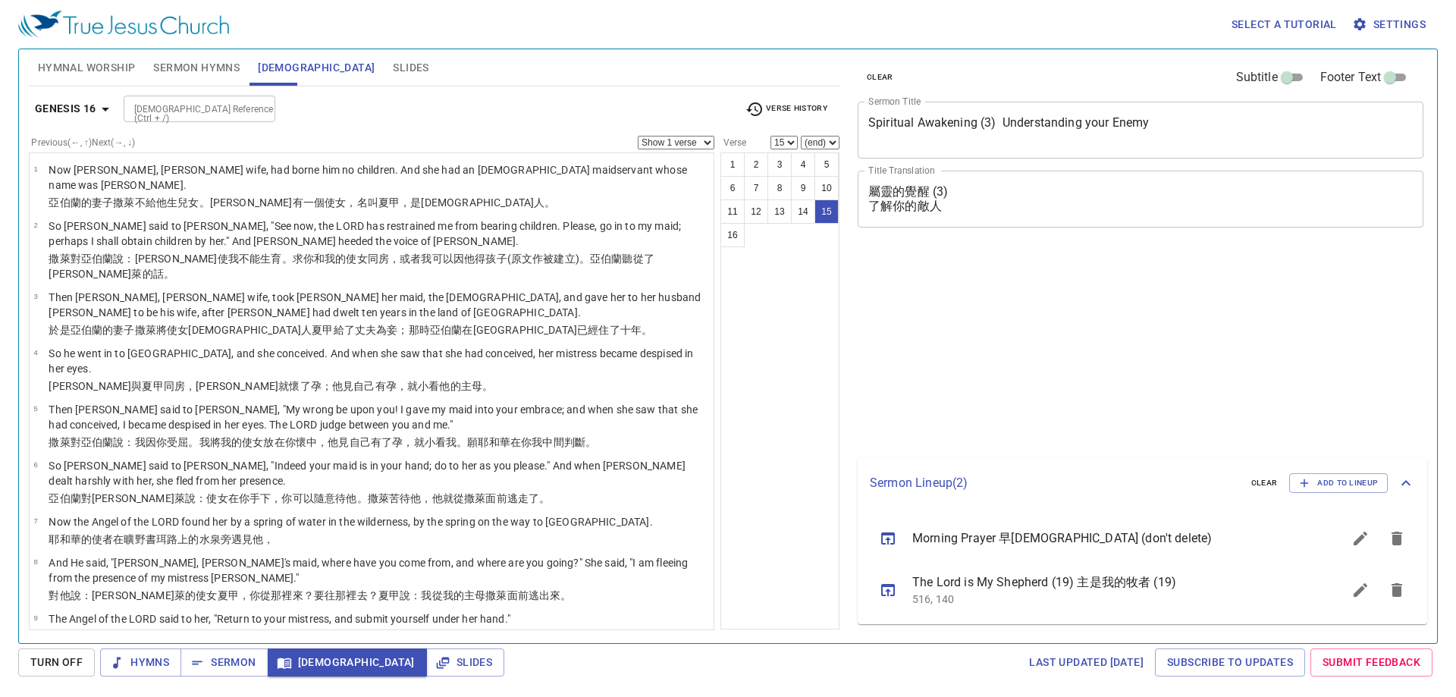
select select "15"
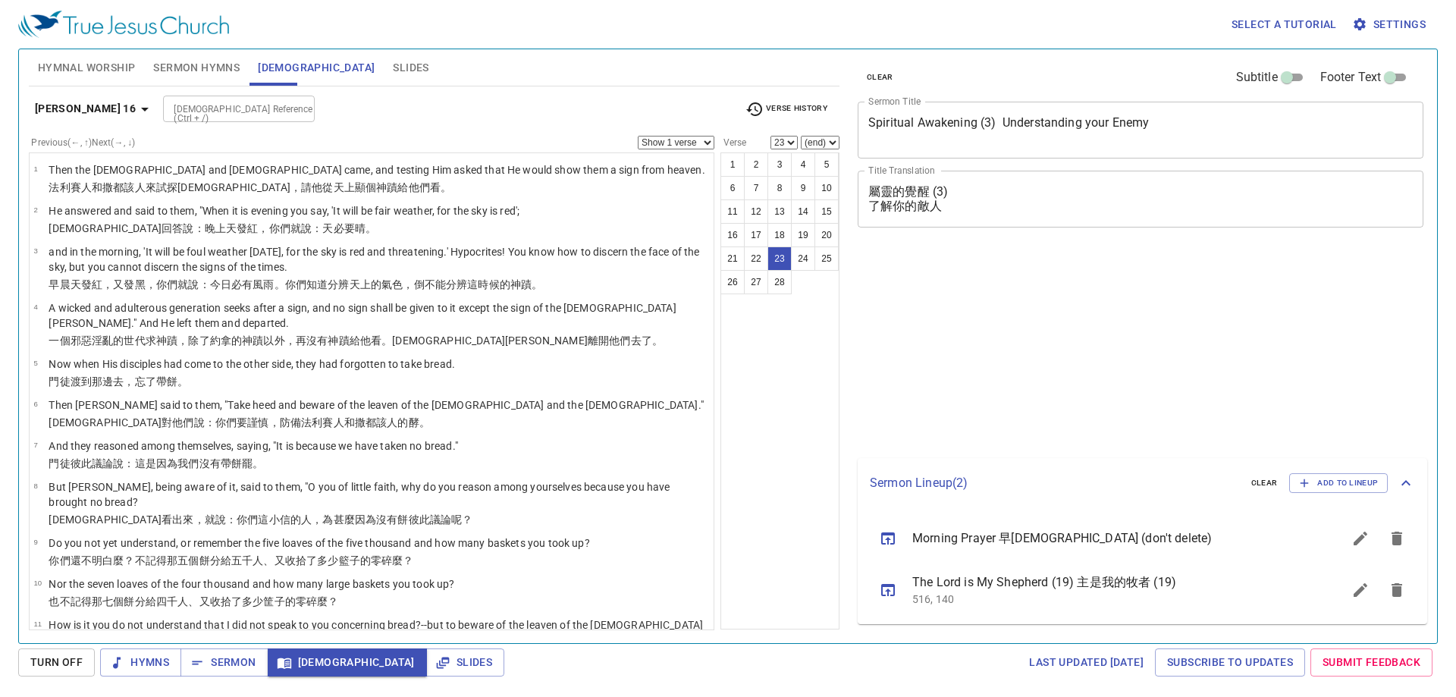
select select "23"
select select "24"
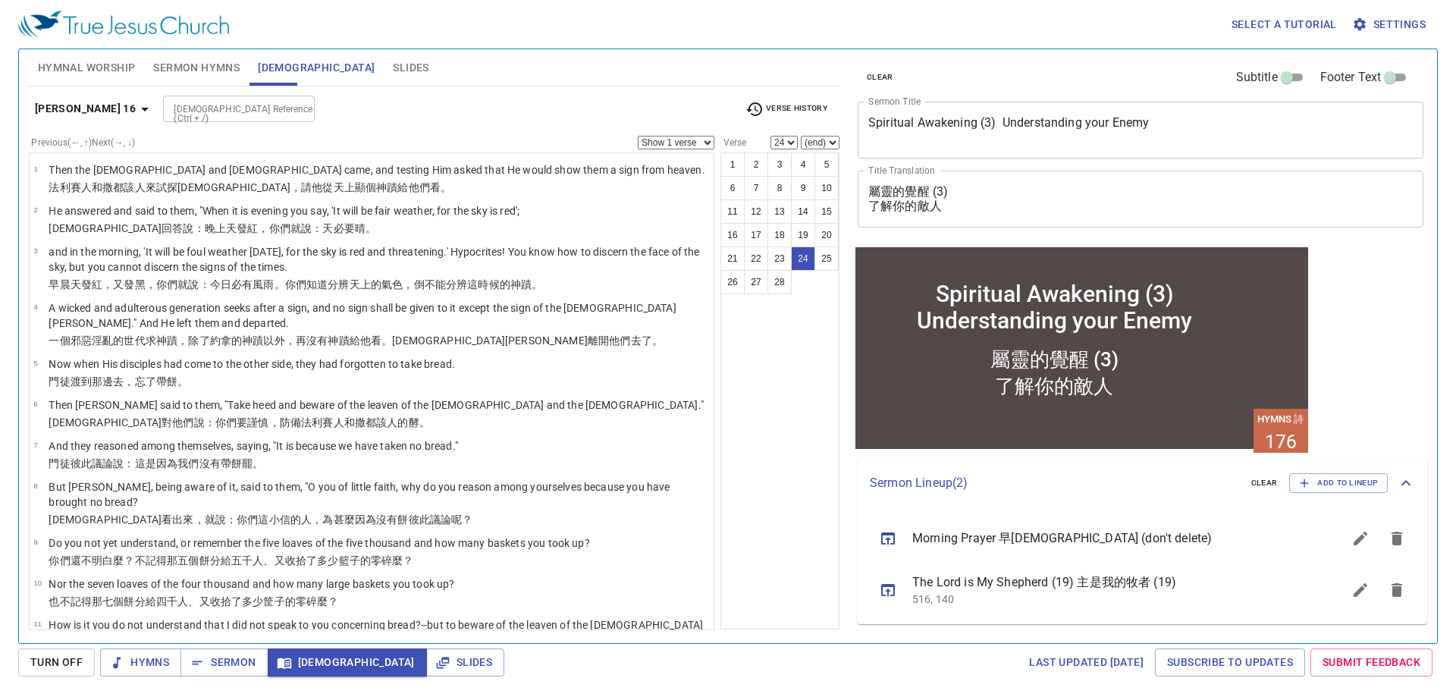
scroll to position [706, 0]
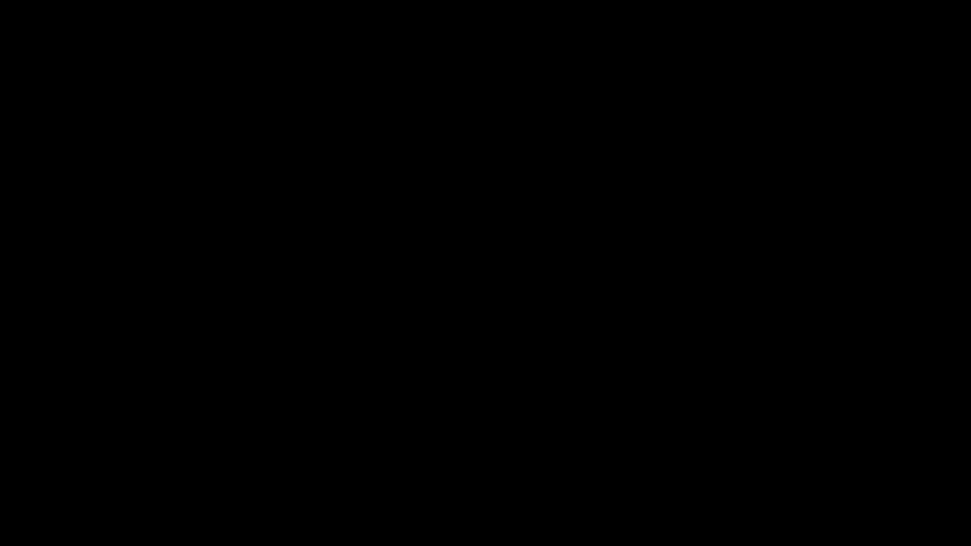
click at [3, 515] on div at bounding box center [485, 273] width 971 height 546
click at [32, 537] on div at bounding box center [485, 273] width 971 height 546
click at [8, 534] on div at bounding box center [485, 273] width 971 height 546
